Goal: Task Accomplishment & Management: Manage account settings

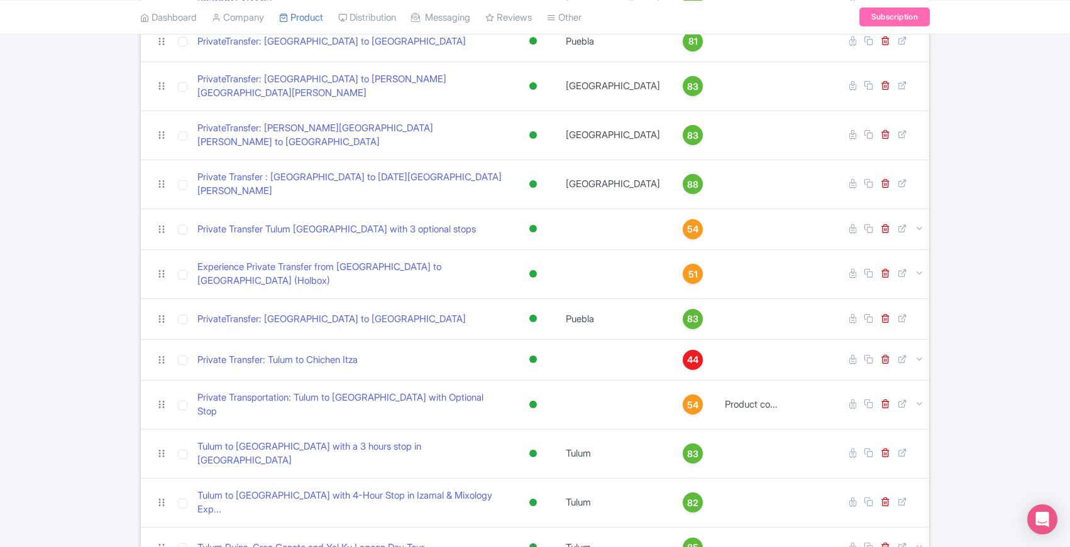
scroll to position [774, 0]
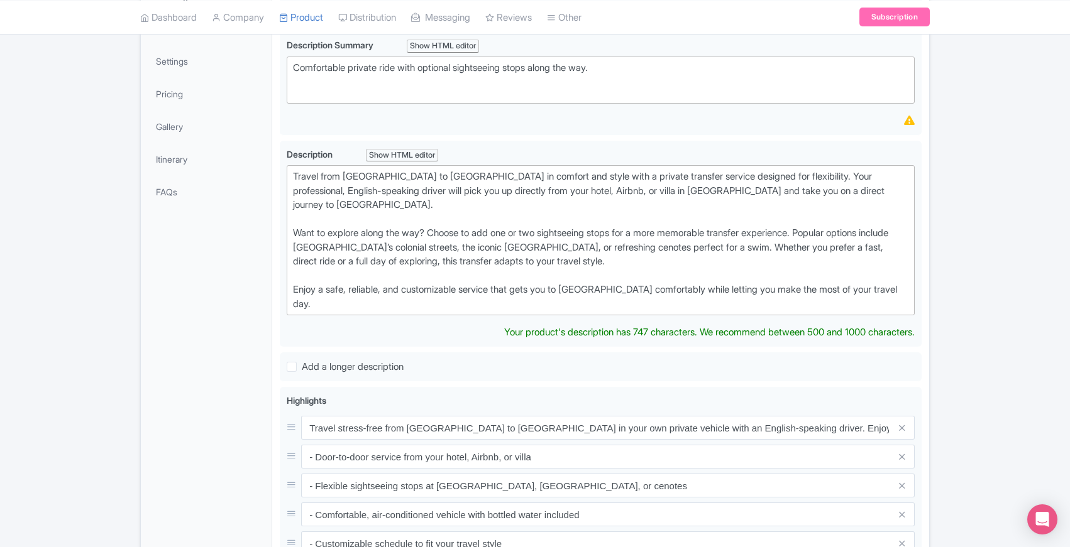
scroll to position [236, 0]
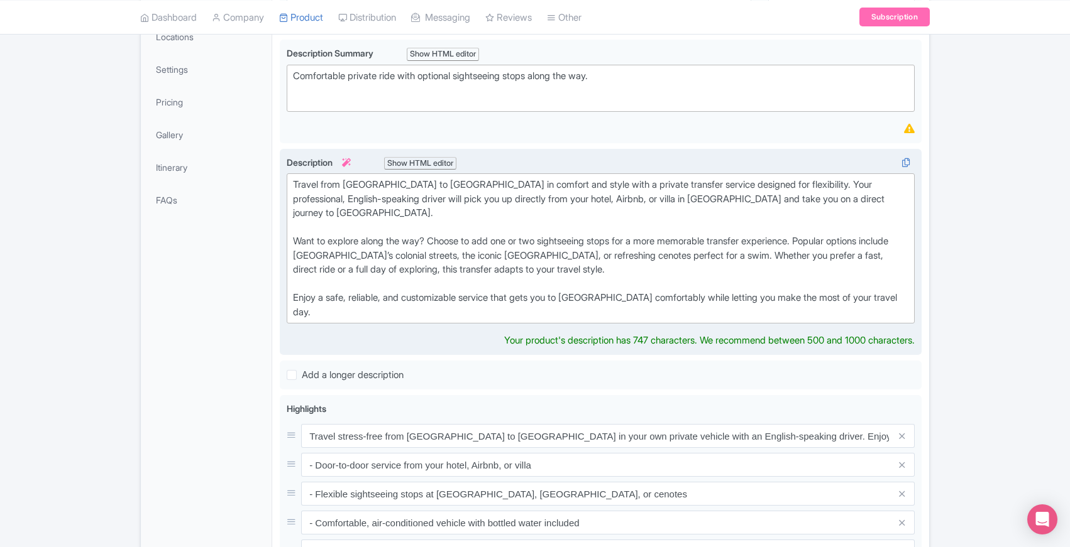
click at [588, 256] on div "Travel from Tulum to Mérida in comfort and style with a private transfer servic…" at bounding box center [600, 248] width 615 height 141
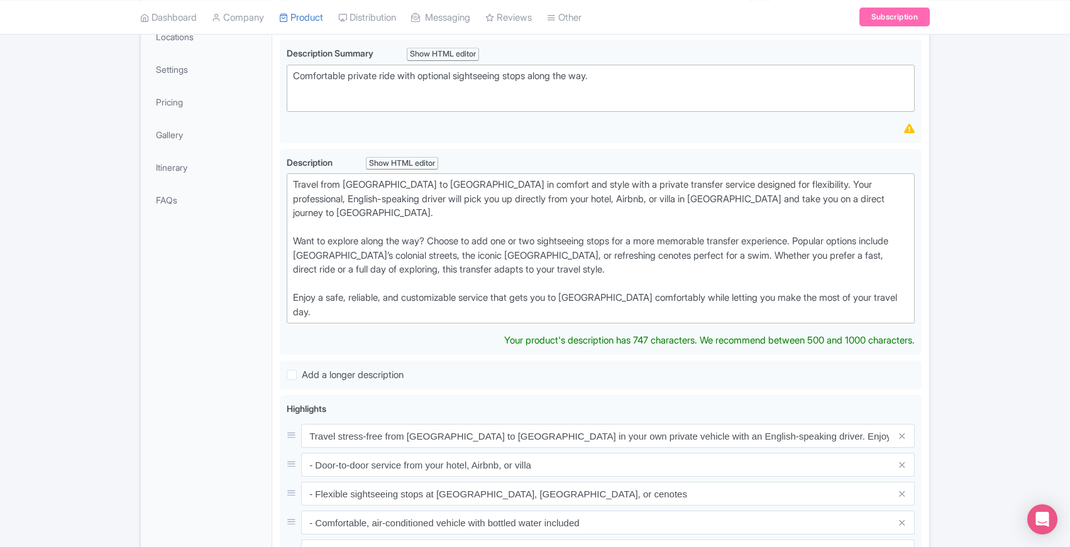
click at [270, 305] on div "General Booking Info Locations Settings Pricing Gallery Itinerary FAQs" at bounding box center [206, 419] width 131 height 928
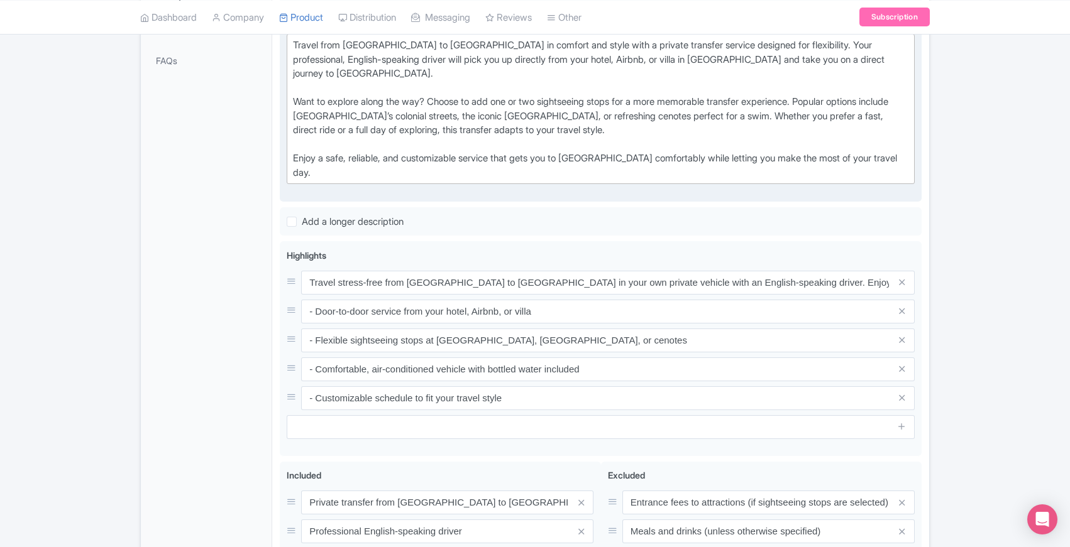
scroll to position [376, 0]
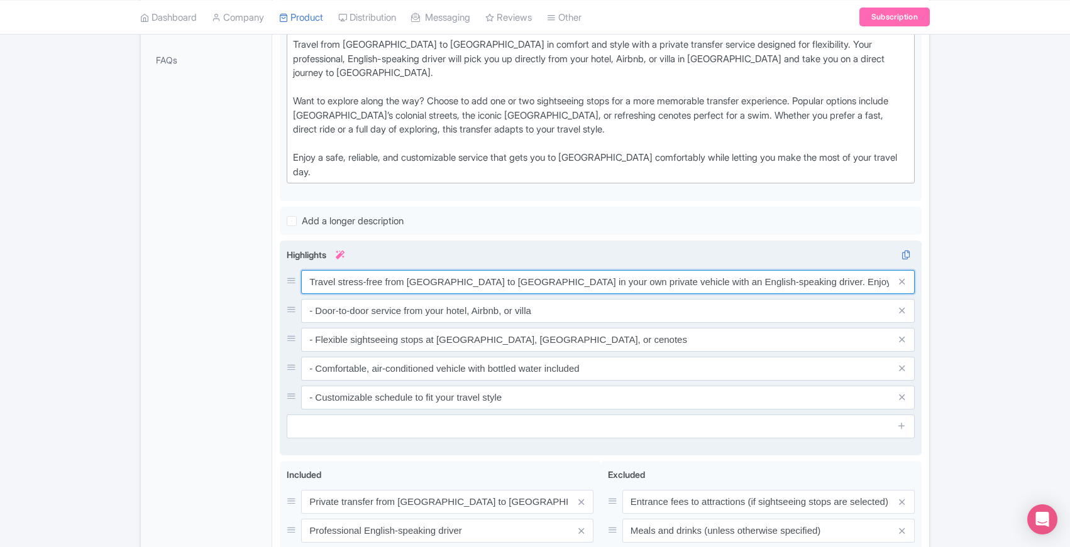
click at [720, 270] on input "Travel stress-free from Tulum to Mérida in your own private vehicle with an Eng…" at bounding box center [607, 282] width 613 height 24
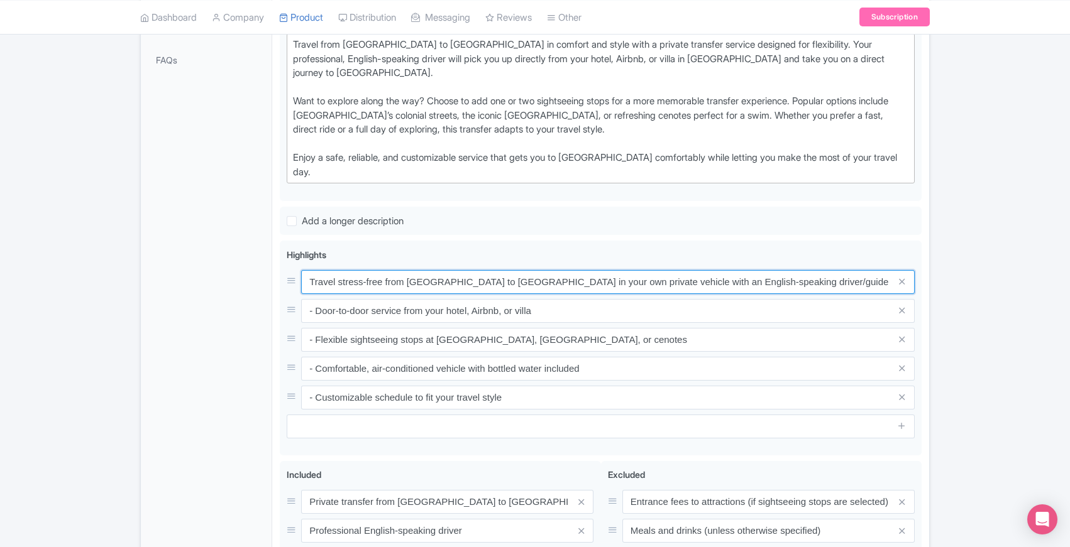
type input "Travel stress-free from Tulum to Mérida in your own private vehicle with an Eng…"
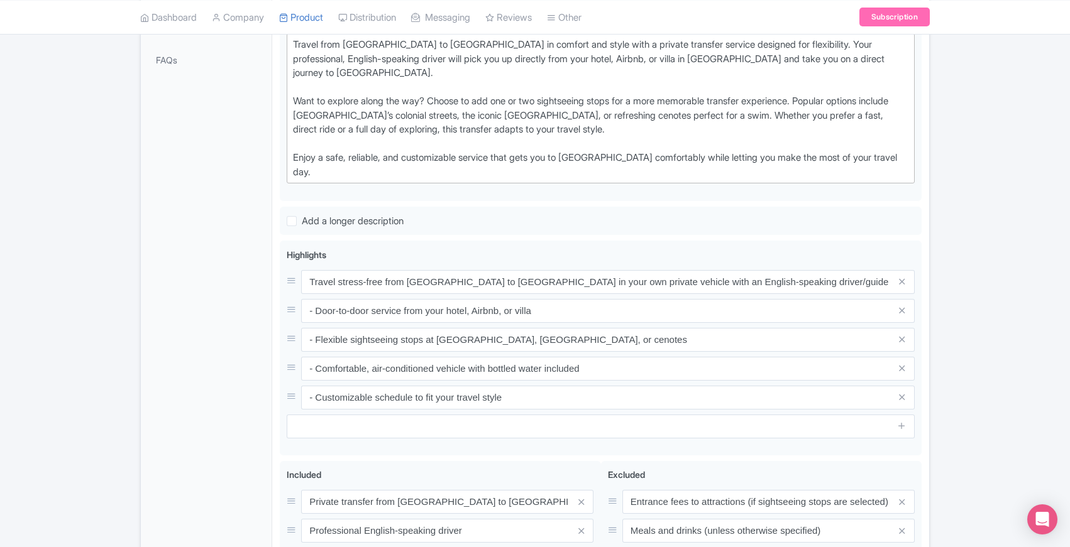
click at [1000, 234] on div "← Back to Products [TRANSFER TEMPLATE] Private Transfer Tulum to Merida with Fl…" at bounding box center [535, 221] width 1070 height 1014
